Goal: Information Seeking & Learning: Find specific page/section

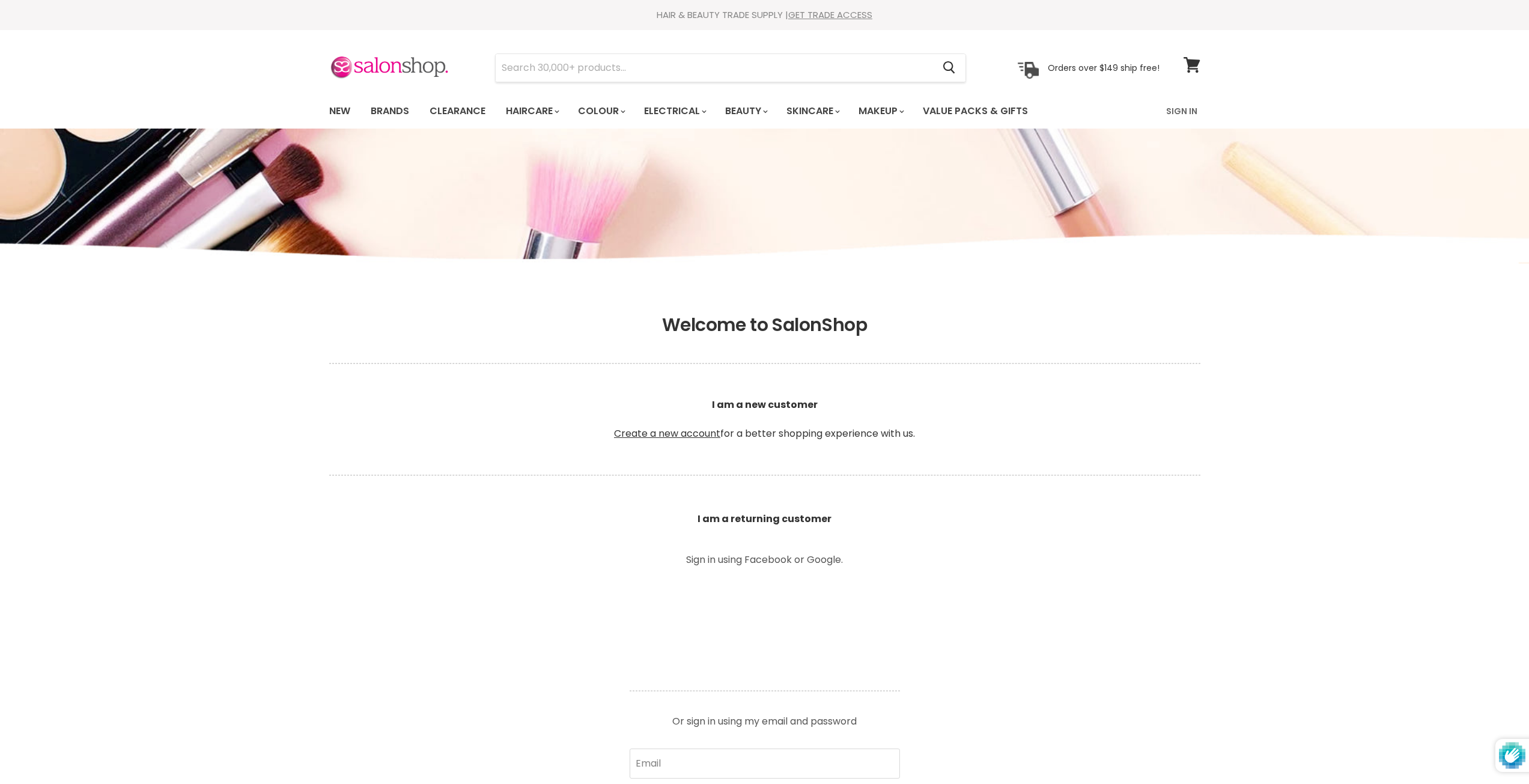
type input "hello@wanau.com.au"
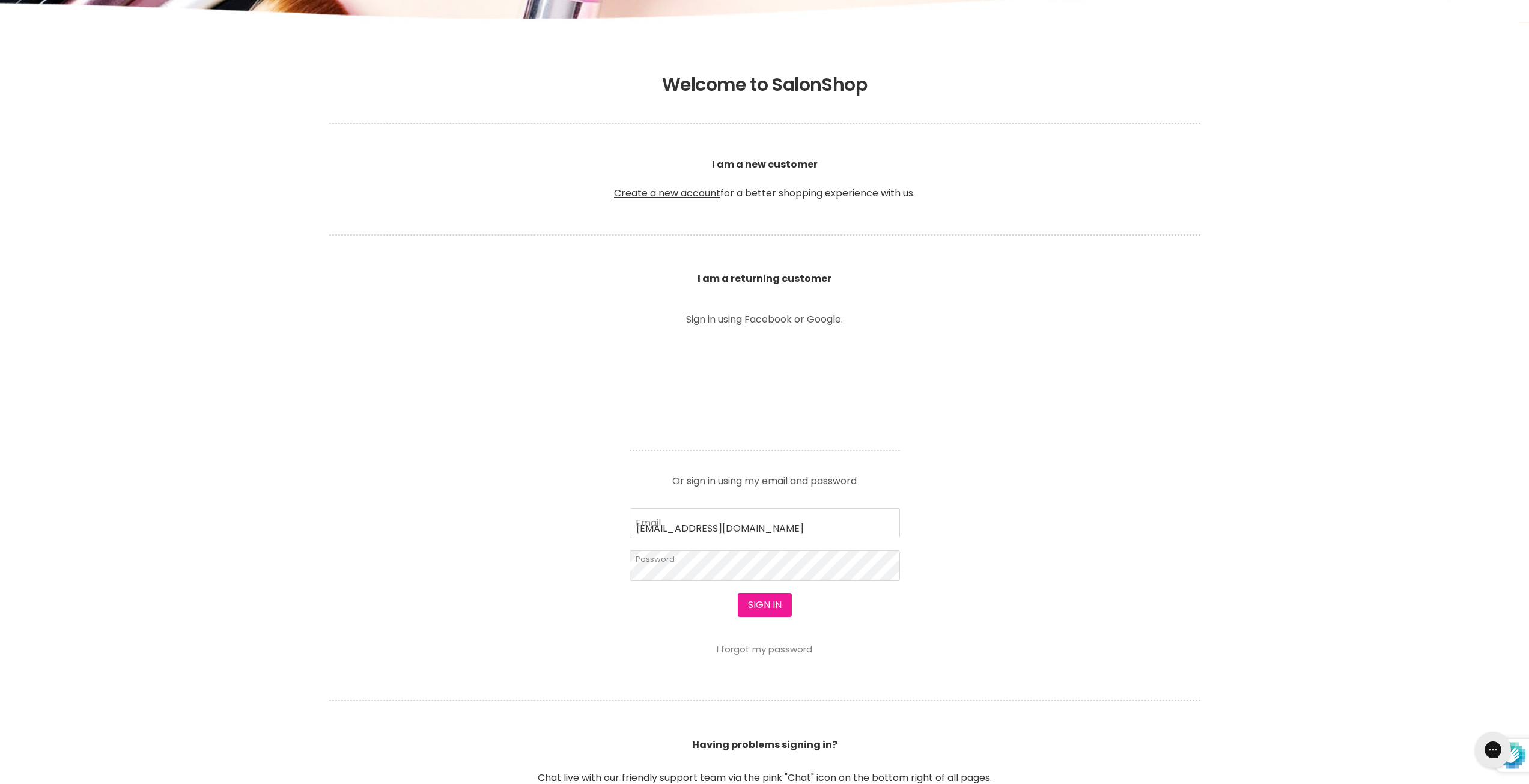
click at [775, 614] on button "Sign in" at bounding box center [764, 604] width 54 height 24
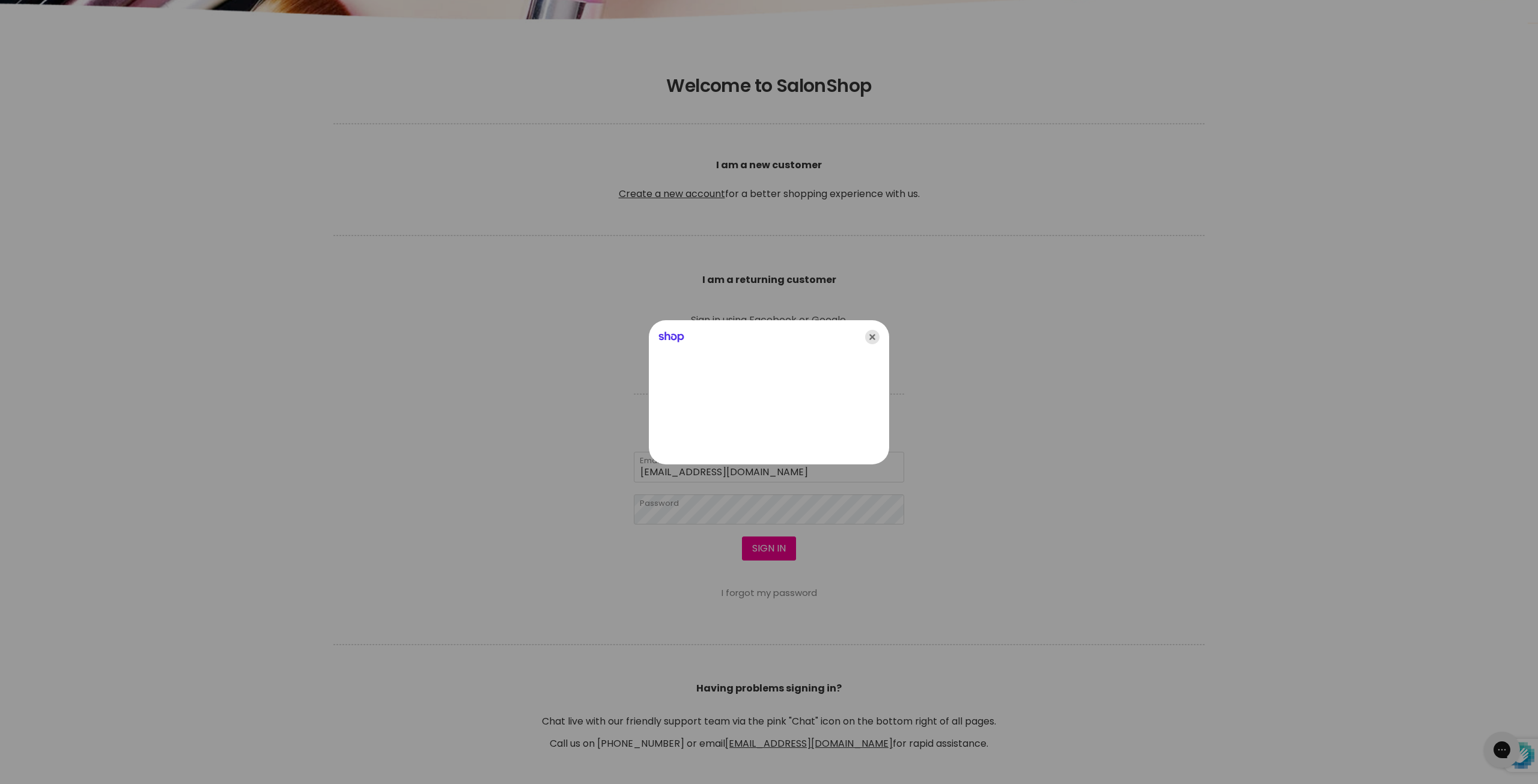
click at [868, 340] on icon "Close" at bounding box center [872, 337] width 15 height 15
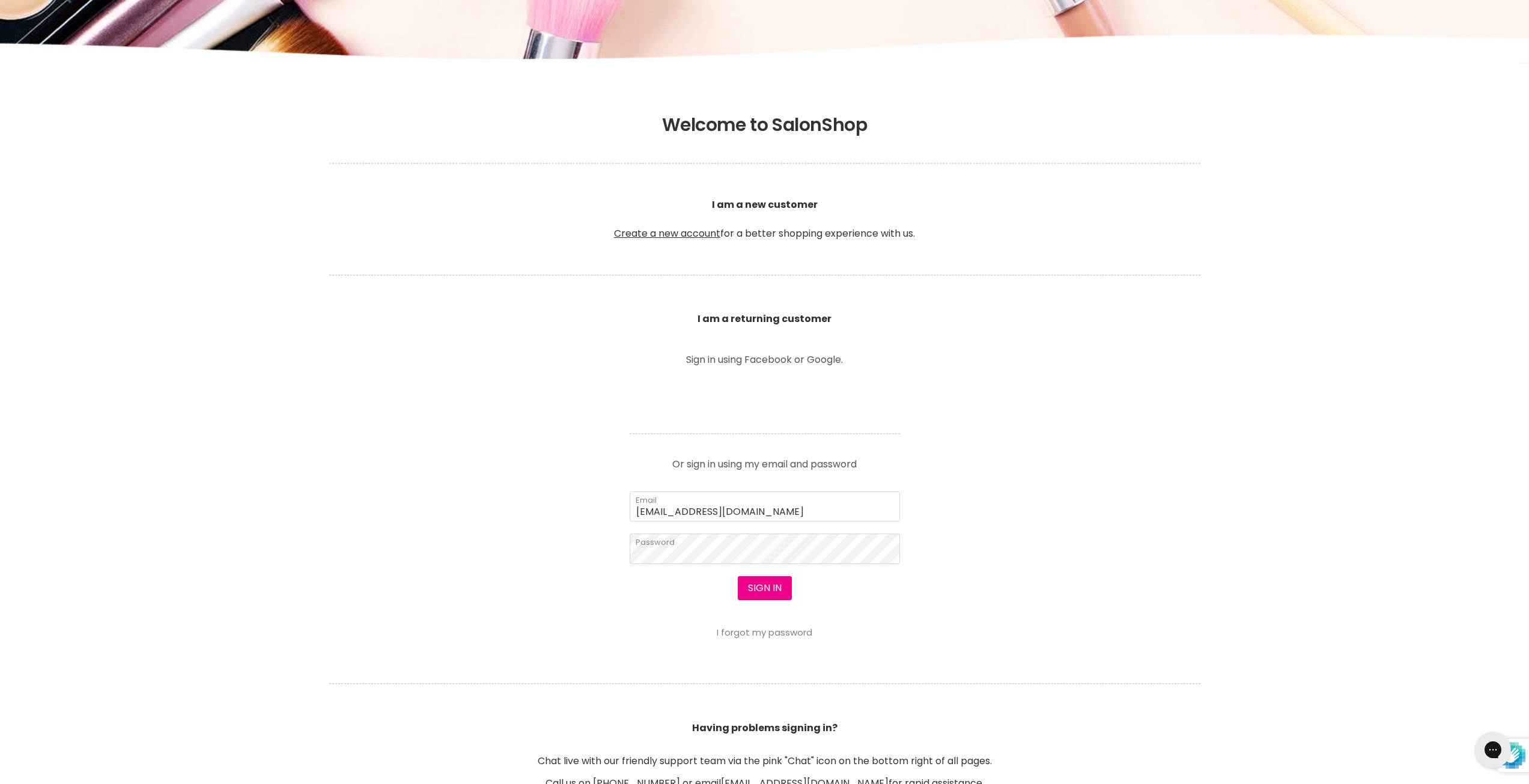
scroll to position [180, 0]
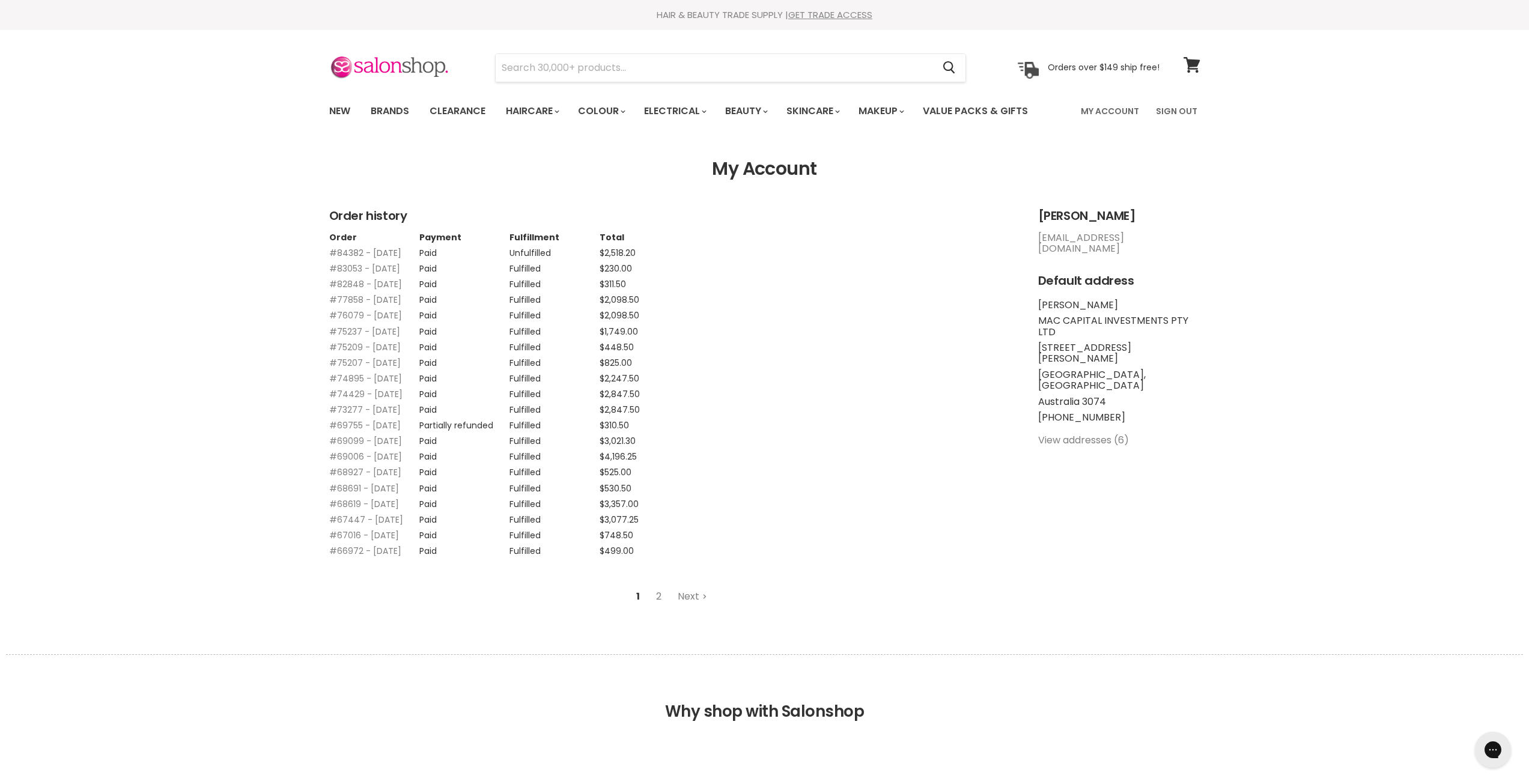
click at [356, 254] on link "#84382 - [DATE]" at bounding box center [365, 252] width 72 height 12
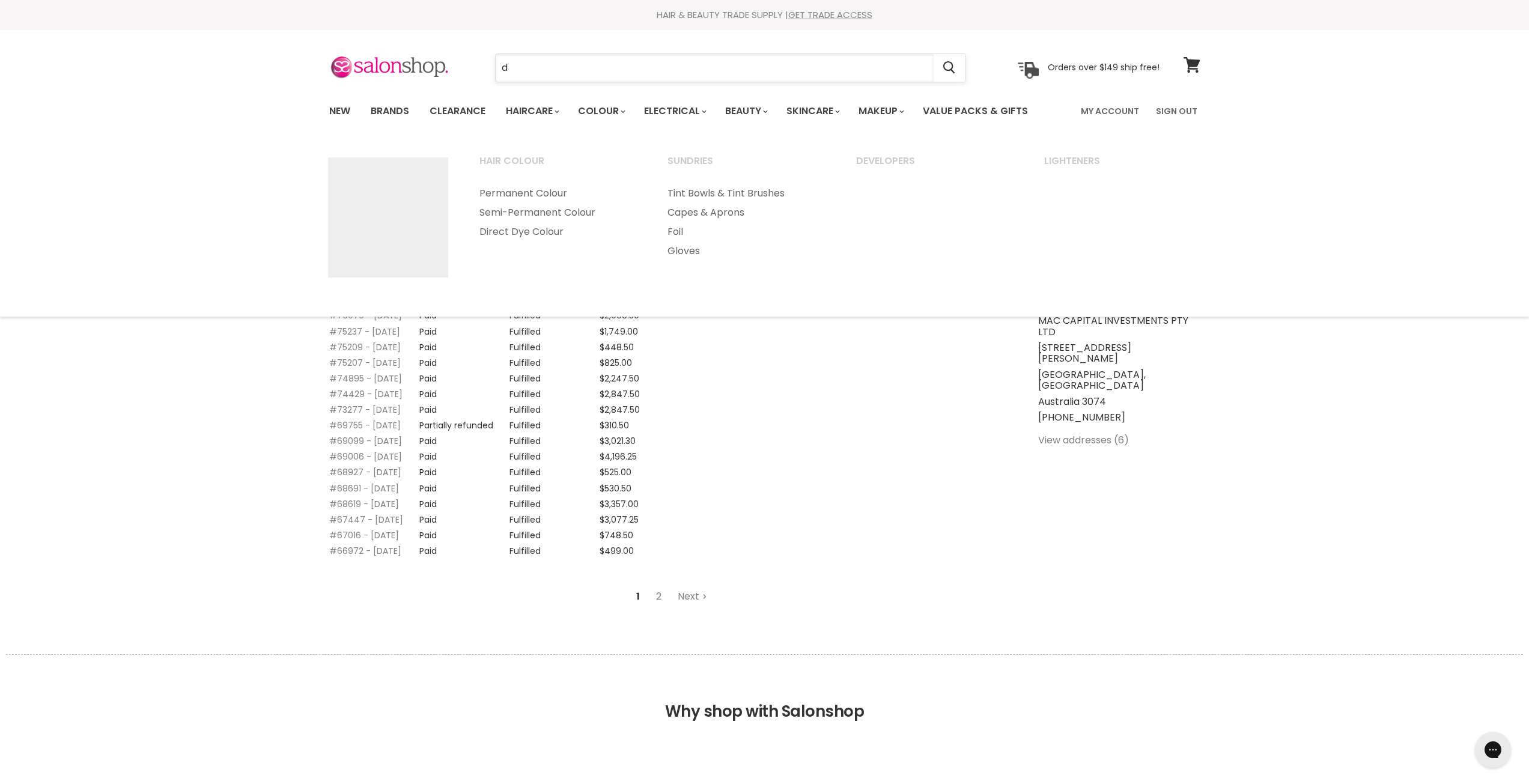
click at [596, 73] on input "d" at bounding box center [715, 68] width 438 height 28
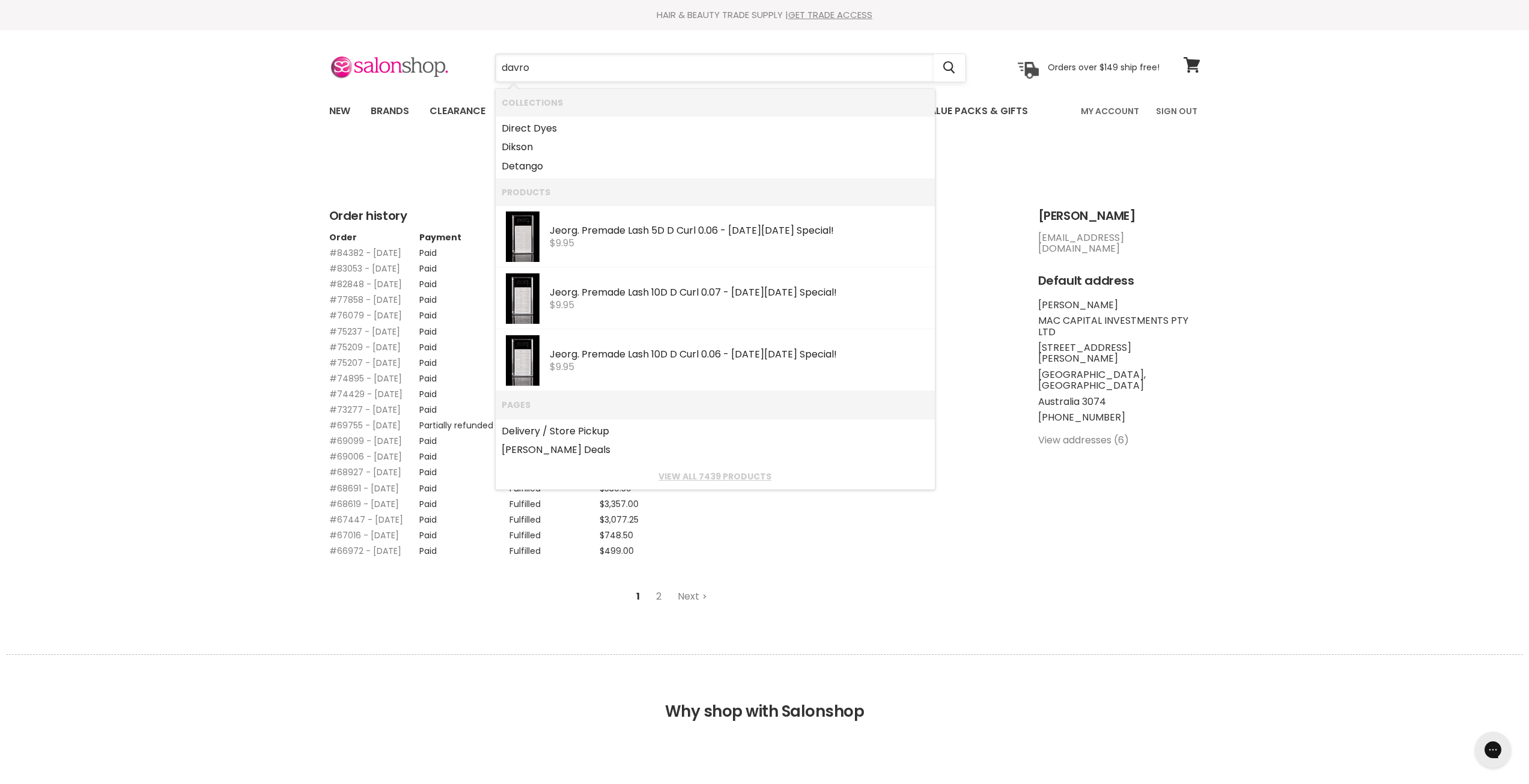
type input "davroe"
